Goal: Information Seeking & Learning: Find specific page/section

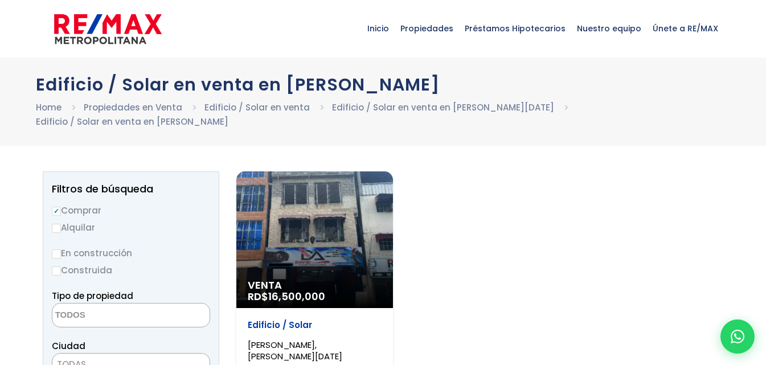
select select
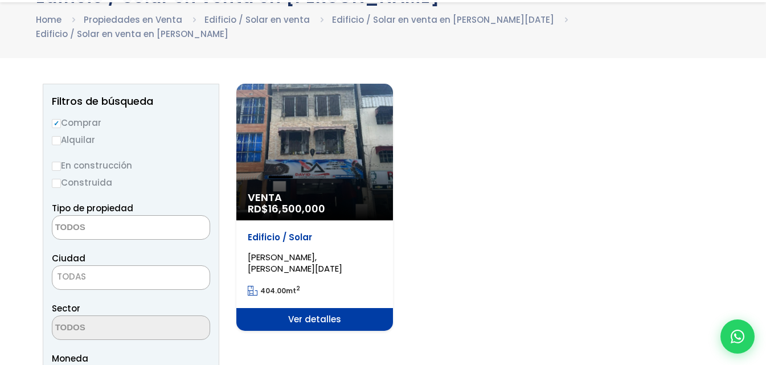
scroll to position [114, 0]
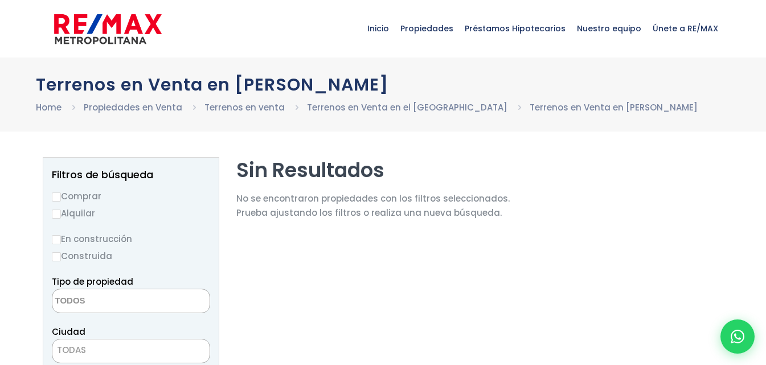
select select
click at [59, 198] on input "Comprar" at bounding box center [56, 196] width 9 height 9
radio input "true"
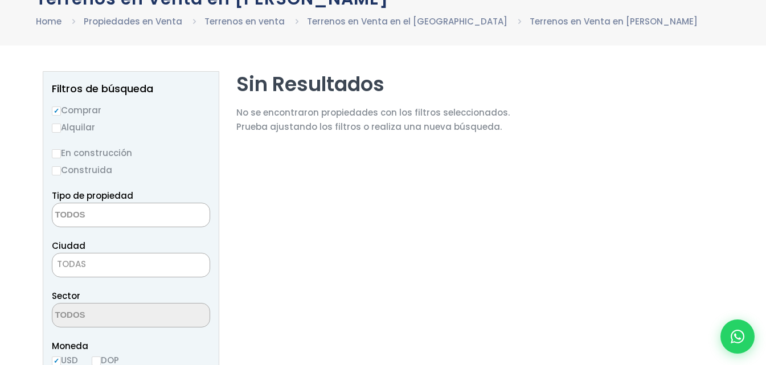
scroll to position [114, 0]
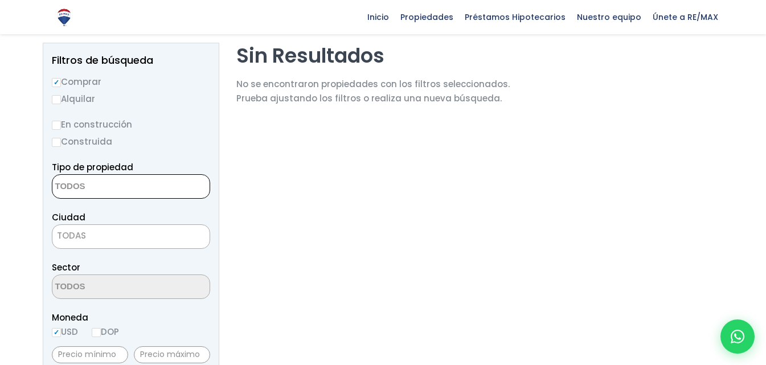
click at [76, 189] on textarea "Search" at bounding box center [107, 187] width 110 height 24
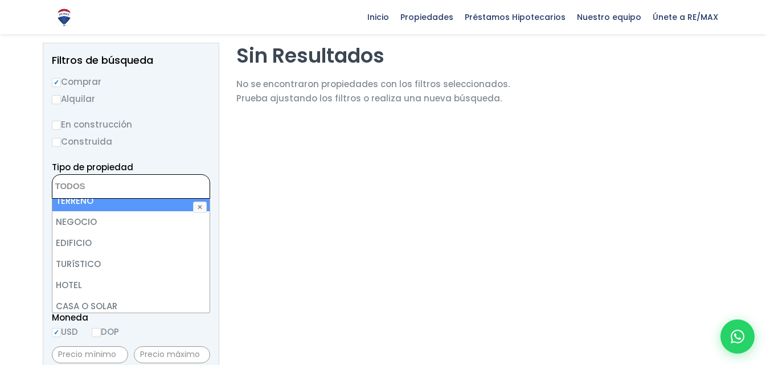
click at [96, 203] on li "TERRENO" at bounding box center [130, 200] width 157 height 21
select select "land"
click at [108, 200] on li "TERRENO" at bounding box center [130, 200] width 157 height 21
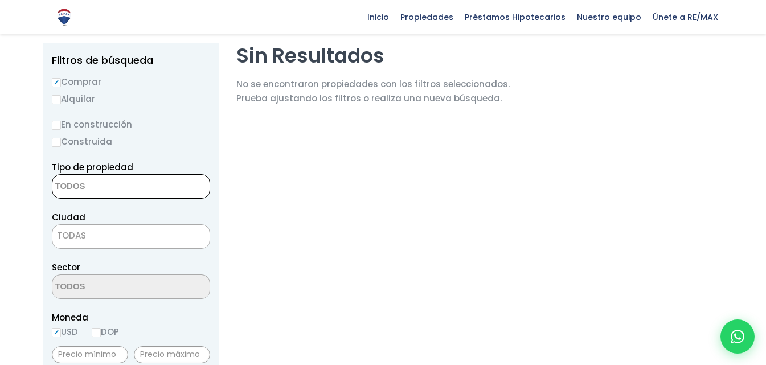
click at [133, 184] on textarea "Search" at bounding box center [107, 187] width 110 height 24
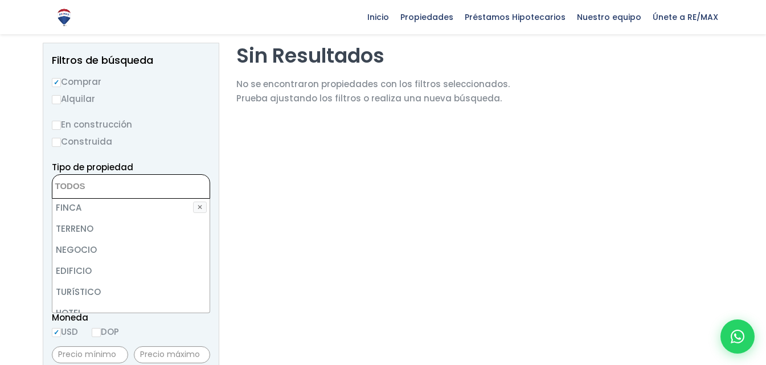
scroll to position [114, 0]
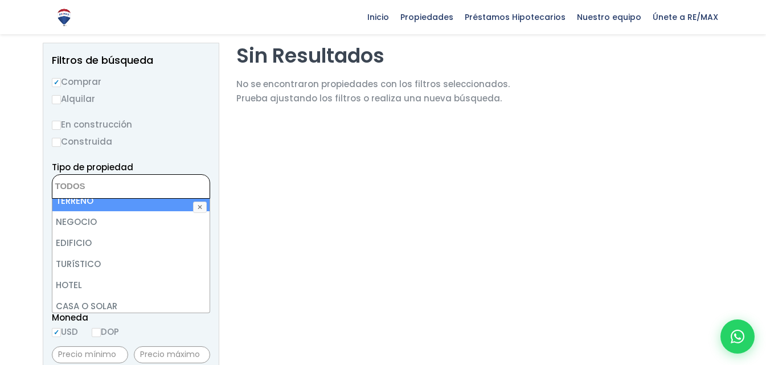
click at [107, 202] on li "TERRENO" at bounding box center [130, 200] width 157 height 21
select select "land"
click at [88, 206] on li "TERRENO" at bounding box center [130, 200] width 157 height 21
select select "land"
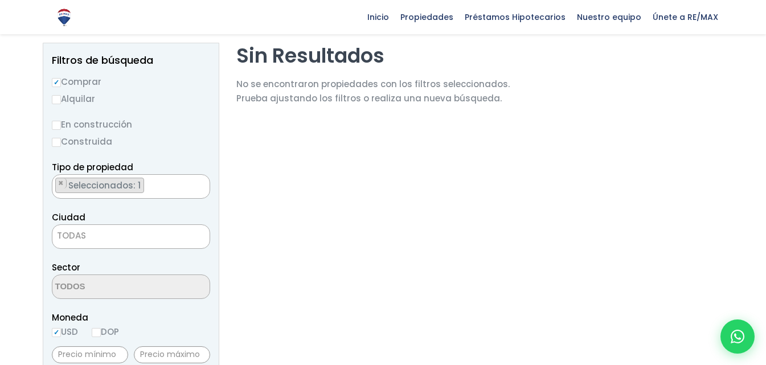
click at [128, 231] on span "TODAS" at bounding box center [130, 236] width 157 height 16
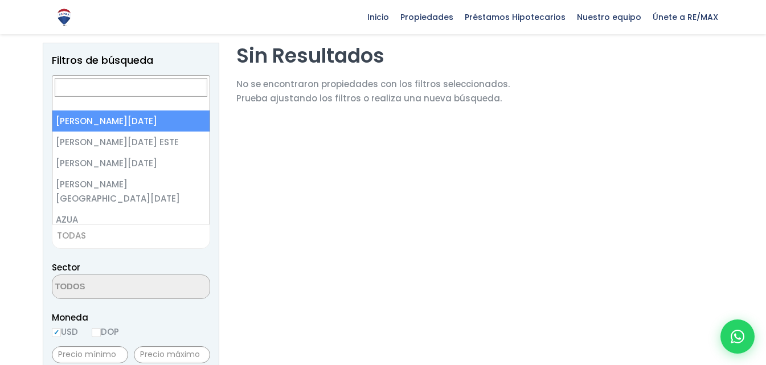
select select "1"
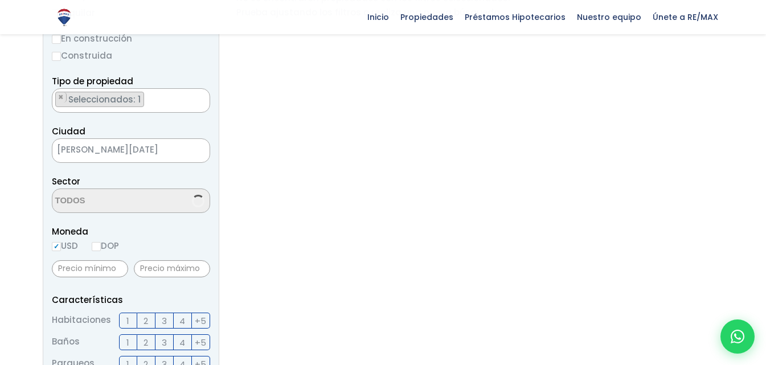
scroll to position [228, 0]
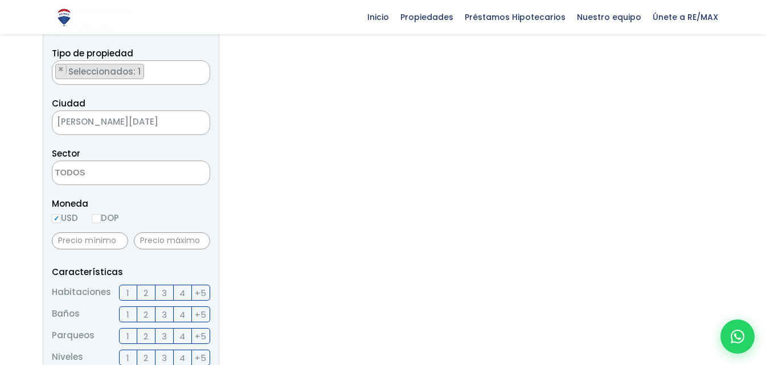
click at [51, 220] on aside "Filtros de búsqueda Comprar Alquilar En construcción Construida Tipo de propied…" at bounding box center [131, 316] width 177 height 775
click at [56, 219] on input "USD" at bounding box center [56, 218] width 9 height 9
click at [58, 218] on input "USD" at bounding box center [56, 218] width 9 height 9
click at [100, 214] on input "DOP" at bounding box center [96, 218] width 9 height 9
radio input "true"
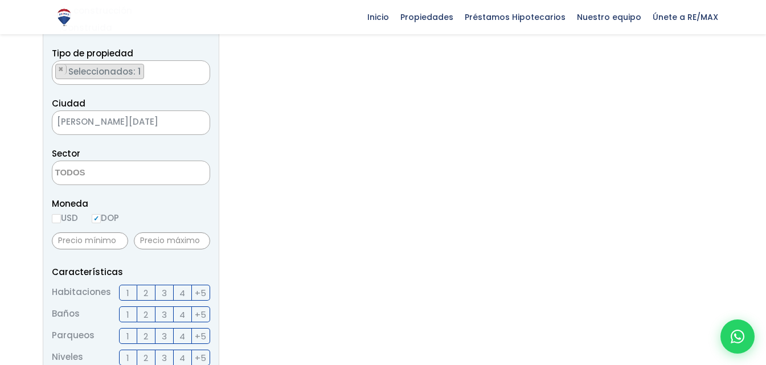
click at [55, 220] on input "USD" at bounding box center [56, 218] width 9 height 9
radio input "true"
click at [100, 171] on textarea "Search" at bounding box center [107, 173] width 110 height 24
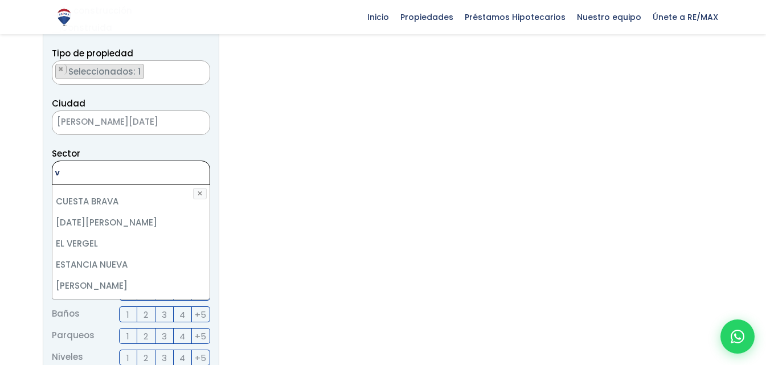
scroll to position [0, 0]
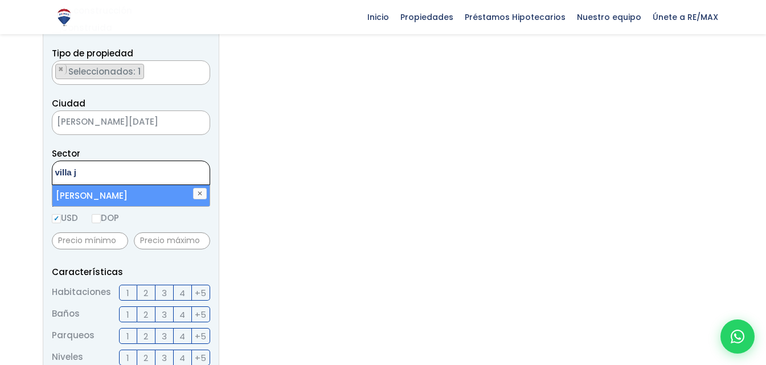
type textarea "villa j"
click at [86, 199] on li "[PERSON_NAME]" at bounding box center [130, 195] width 157 height 21
select select "202"
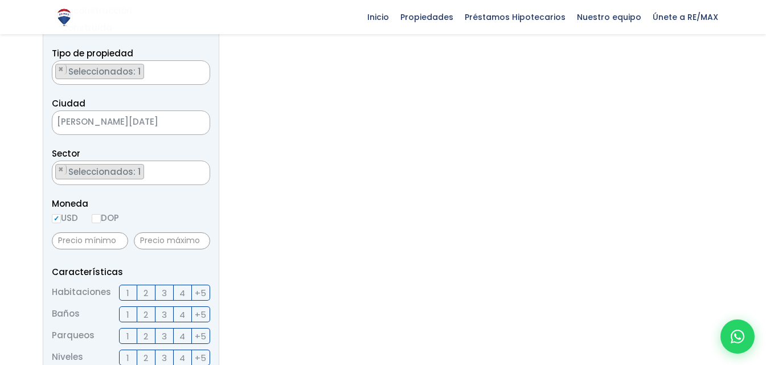
click at [276, 221] on section "Sin Resultados No se encontraron propiedades con los filtros seleccionados. Pru…" at bounding box center [372, 316] width 273 height 775
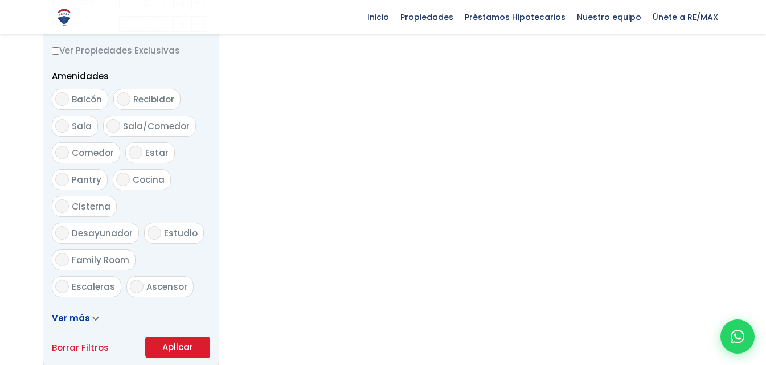
scroll to position [797, 0]
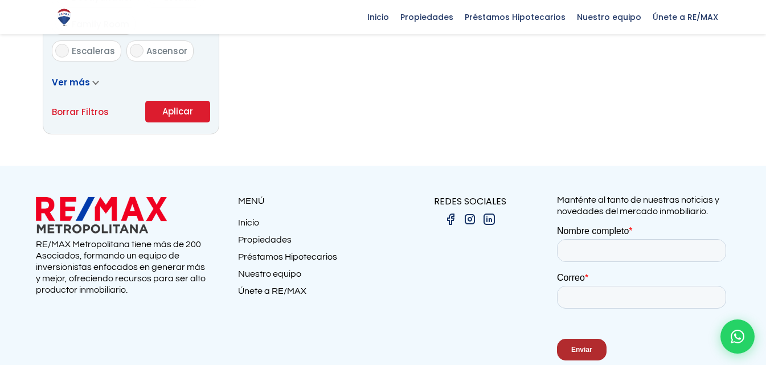
click at [173, 116] on button "Aplicar" at bounding box center [177, 112] width 65 height 22
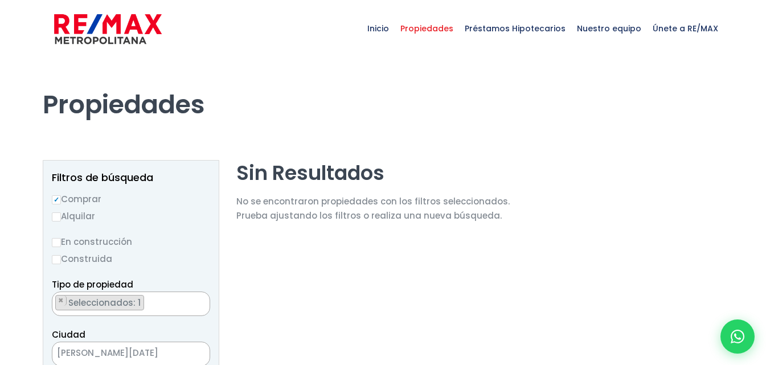
scroll to position [3313, 0]
select select "202"
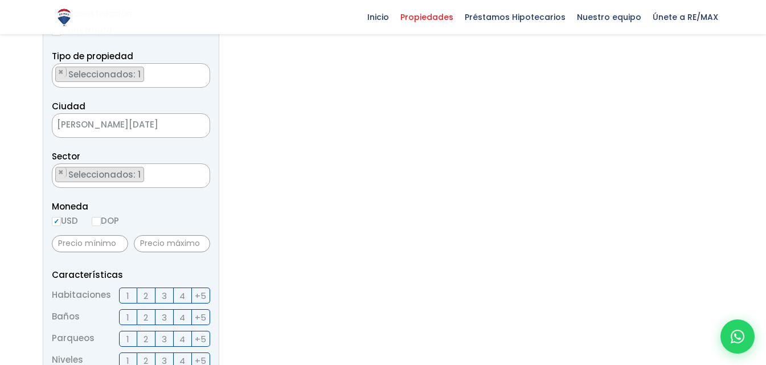
click at [109, 218] on label "DOP" at bounding box center [105, 221] width 27 height 14
click at [0, 0] on input "DOP" at bounding box center [0, 0] width 0 height 0
click at [101, 220] on input "DOP" at bounding box center [96, 221] width 9 height 9
radio input "true"
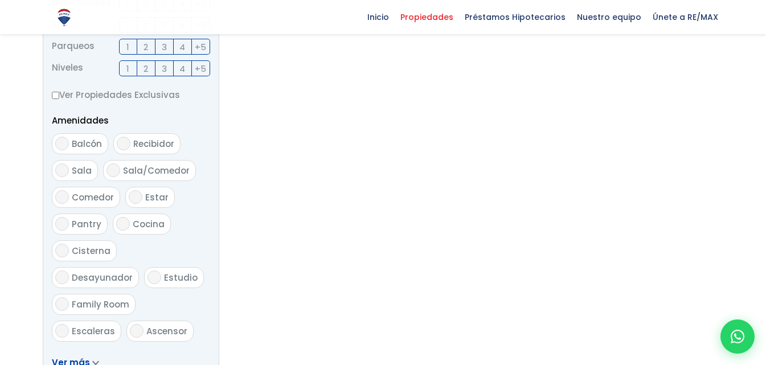
scroll to position [569, 0]
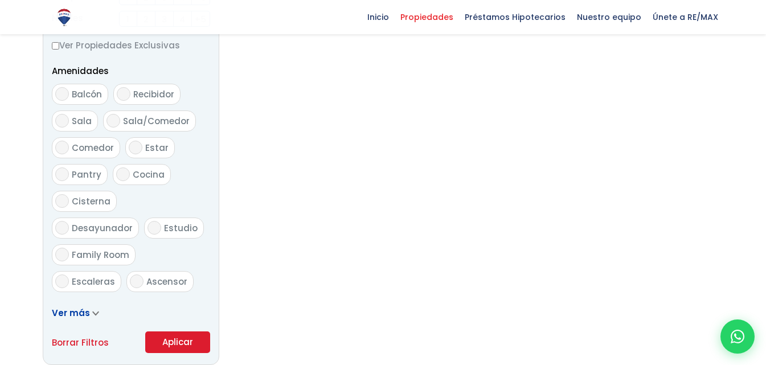
click at [190, 341] on button "Aplicar" at bounding box center [177, 342] width 65 height 22
